Goal: Find specific page/section: Find specific page/section

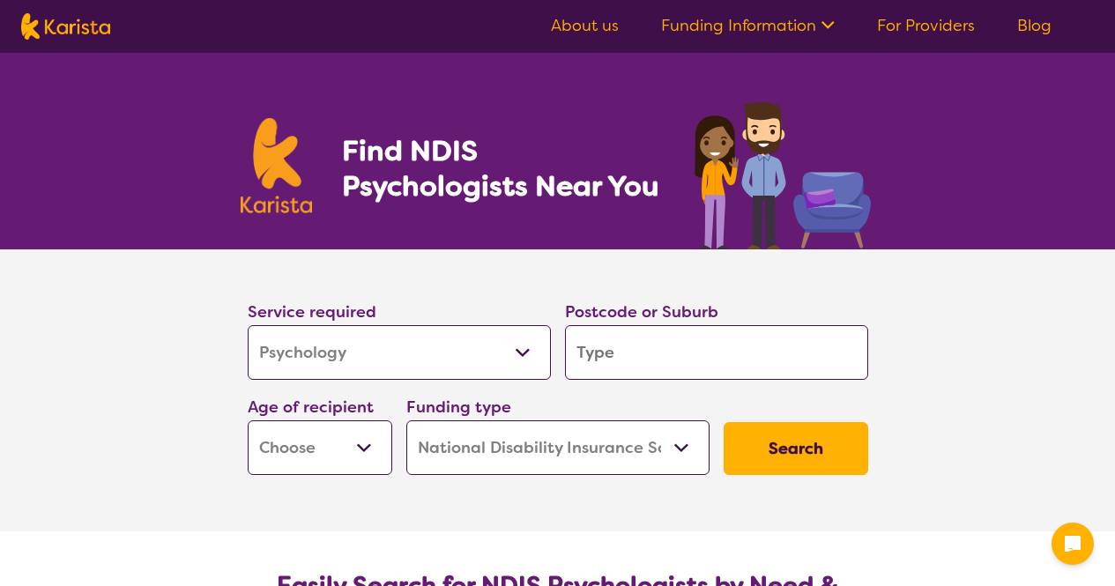
select select "Psychology"
select select "NDIS"
select select "Psychology"
select select "NDIS"
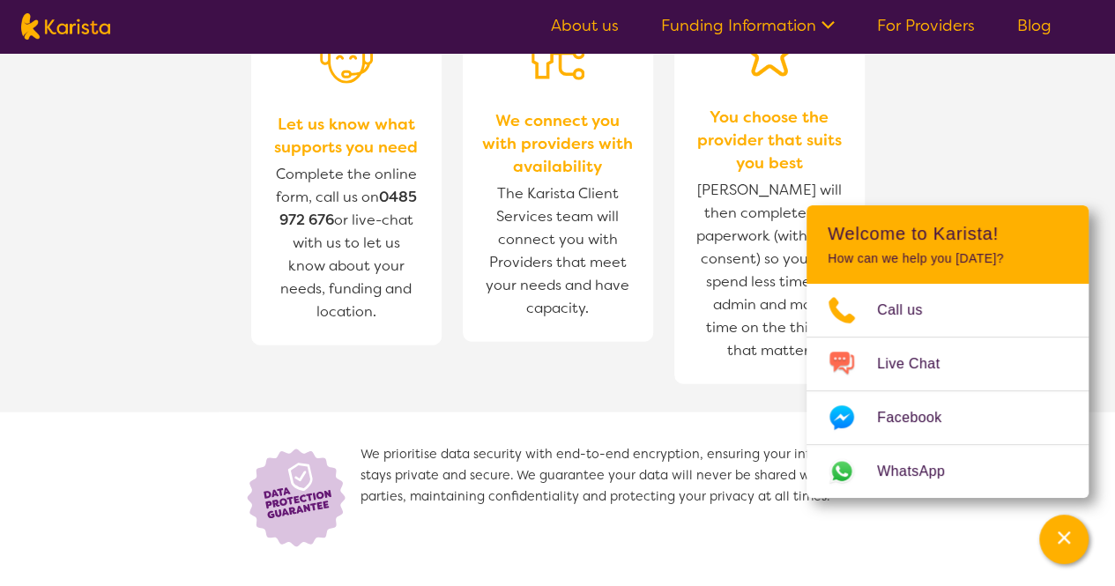
scroll to position [2118, 0]
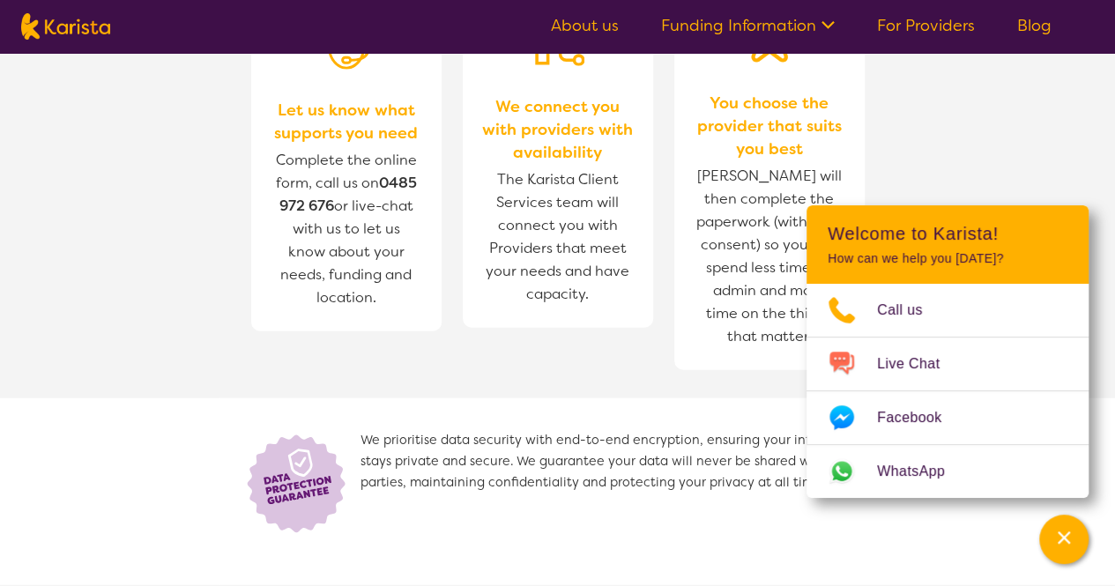
click at [943, 28] on link "For Providers" at bounding box center [926, 25] width 98 height 21
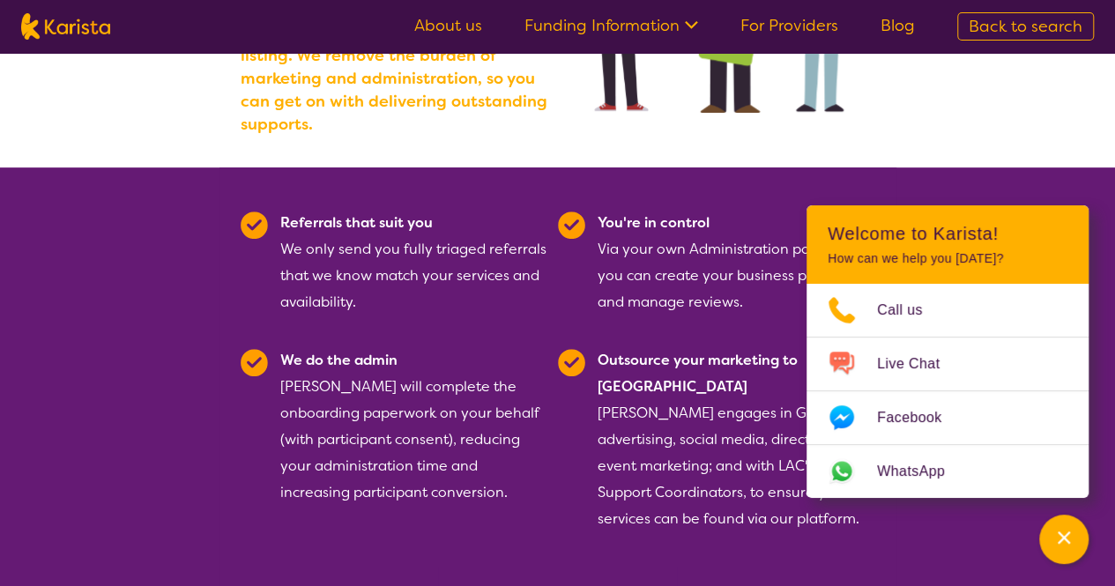
scroll to position [286, 0]
